Goal: Task Accomplishment & Management: Complete application form

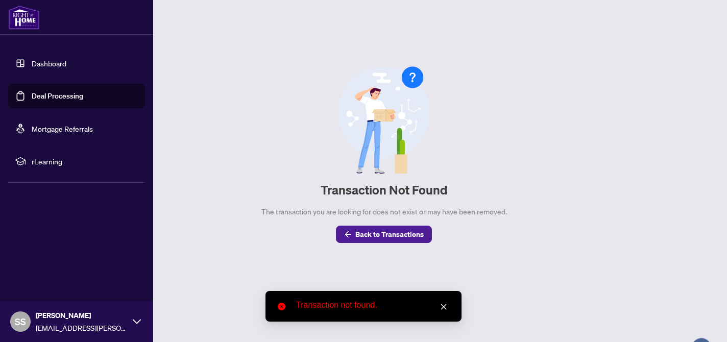
click at [33, 96] on link "Deal Processing" at bounding box center [58, 95] width 52 height 9
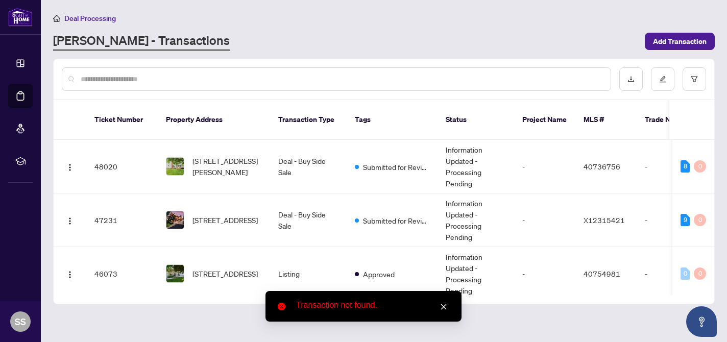
click at [446, 310] on icon "close" at bounding box center [443, 306] width 7 height 7
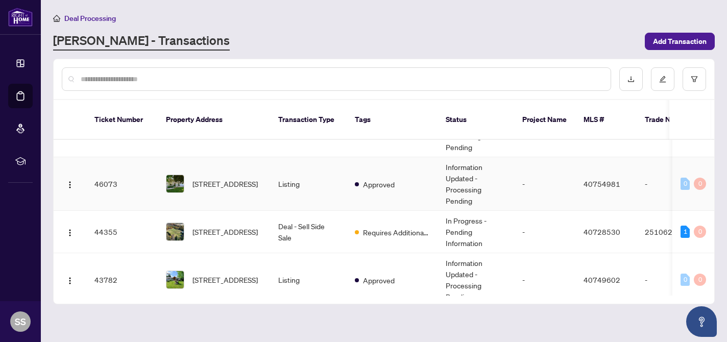
scroll to position [91, 0]
click at [270, 214] on td "Deal - Sell Side Sale" at bounding box center [308, 231] width 77 height 42
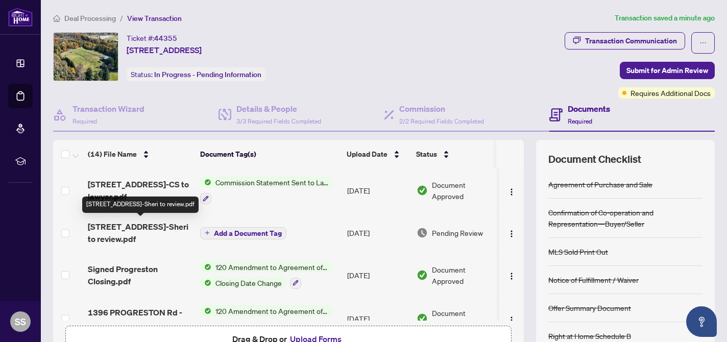
click at [155, 224] on span "[STREET_ADDRESS]-Sheri to review.pdf" at bounding box center [140, 233] width 104 height 25
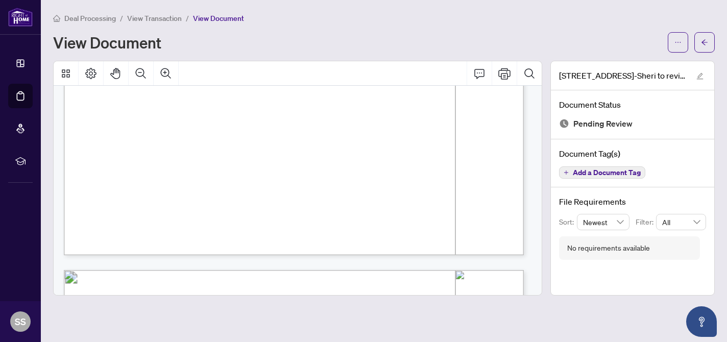
scroll to position [326, 0]
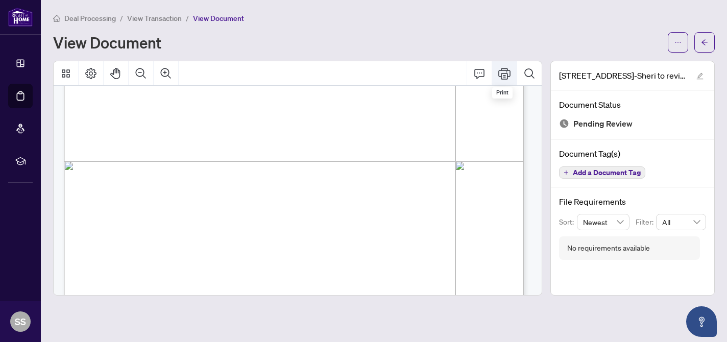
click at [504, 74] on icon "Print" at bounding box center [505, 73] width 12 height 12
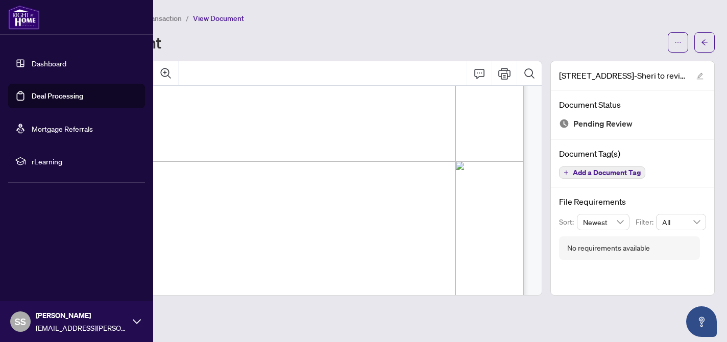
click at [53, 98] on link "Deal Processing" at bounding box center [58, 95] width 52 height 9
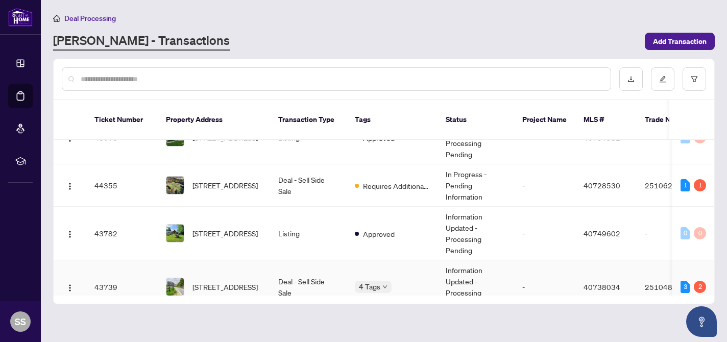
scroll to position [125, 0]
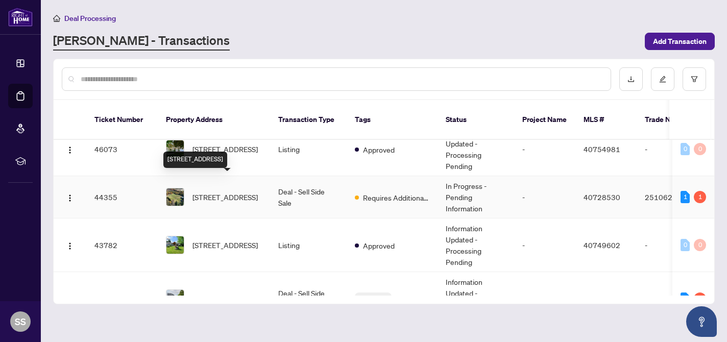
click at [241, 192] on span "[STREET_ADDRESS]" at bounding box center [225, 197] width 65 height 11
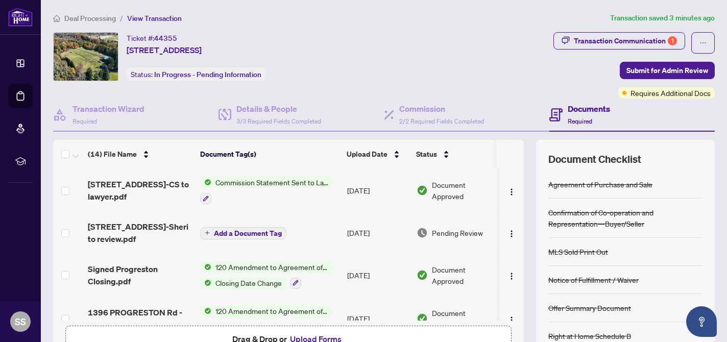
click at [311, 337] on button "Upload Forms" at bounding box center [316, 339] width 58 height 13
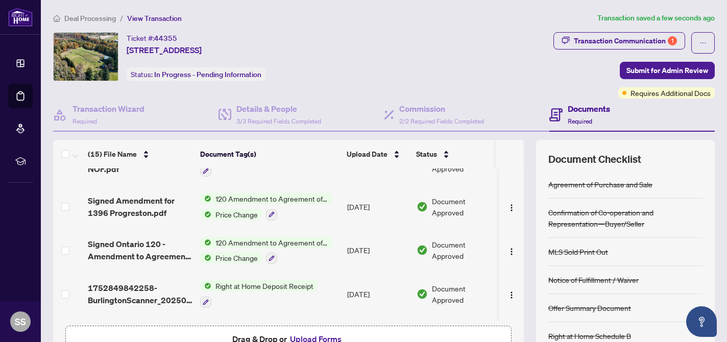
scroll to position [488, 0]
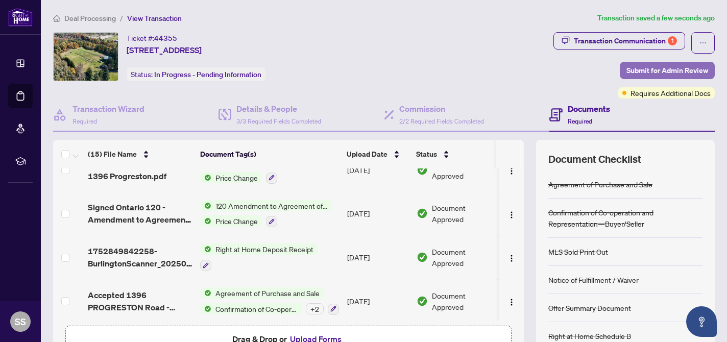
click at [649, 74] on span "Submit for Admin Review" at bounding box center [668, 70] width 82 height 16
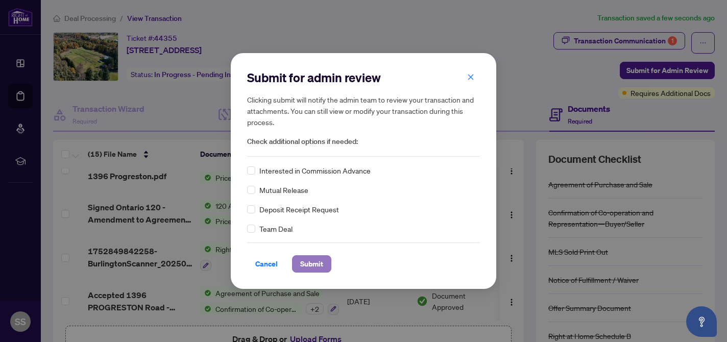
click at [312, 267] on span "Submit" at bounding box center [311, 264] width 23 height 16
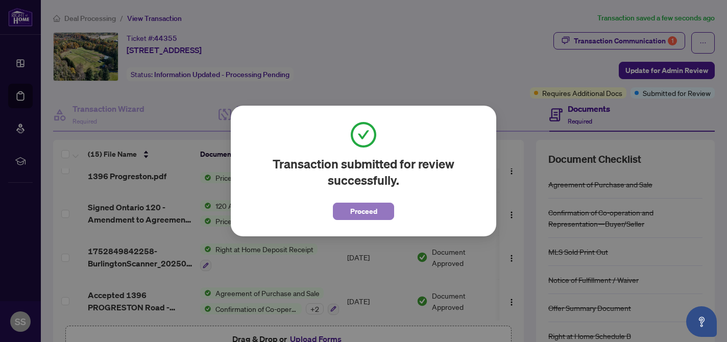
click at [366, 216] on span "Proceed" at bounding box center [363, 211] width 27 height 16
